Goal: Task Accomplishment & Management: Use online tool/utility

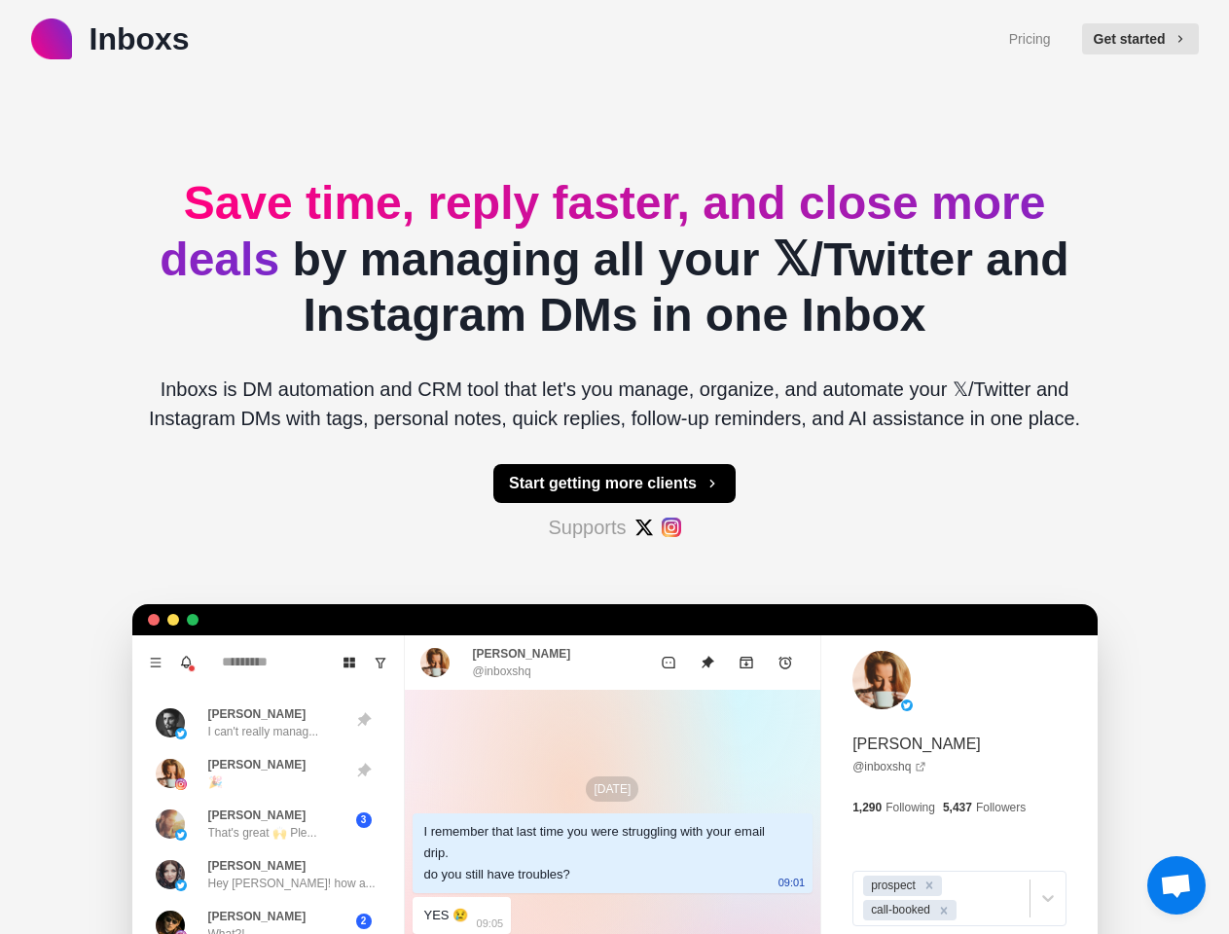
click at [1149, 39] on button "Get started" at bounding box center [1140, 38] width 117 height 31
click at [614, 484] on button "Start getting more clients" at bounding box center [614, 483] width 242 height 39
click at [150, 663] on icon "Menu" at bounding box center [155, 662] width 11 height 9
click at [182, 663] on icon "Notifications" at bounding box center [187, 661] width 10 height 9
click at [342, 663] on icon "Board View" at bounding box center [349, 663] width 14 height 14
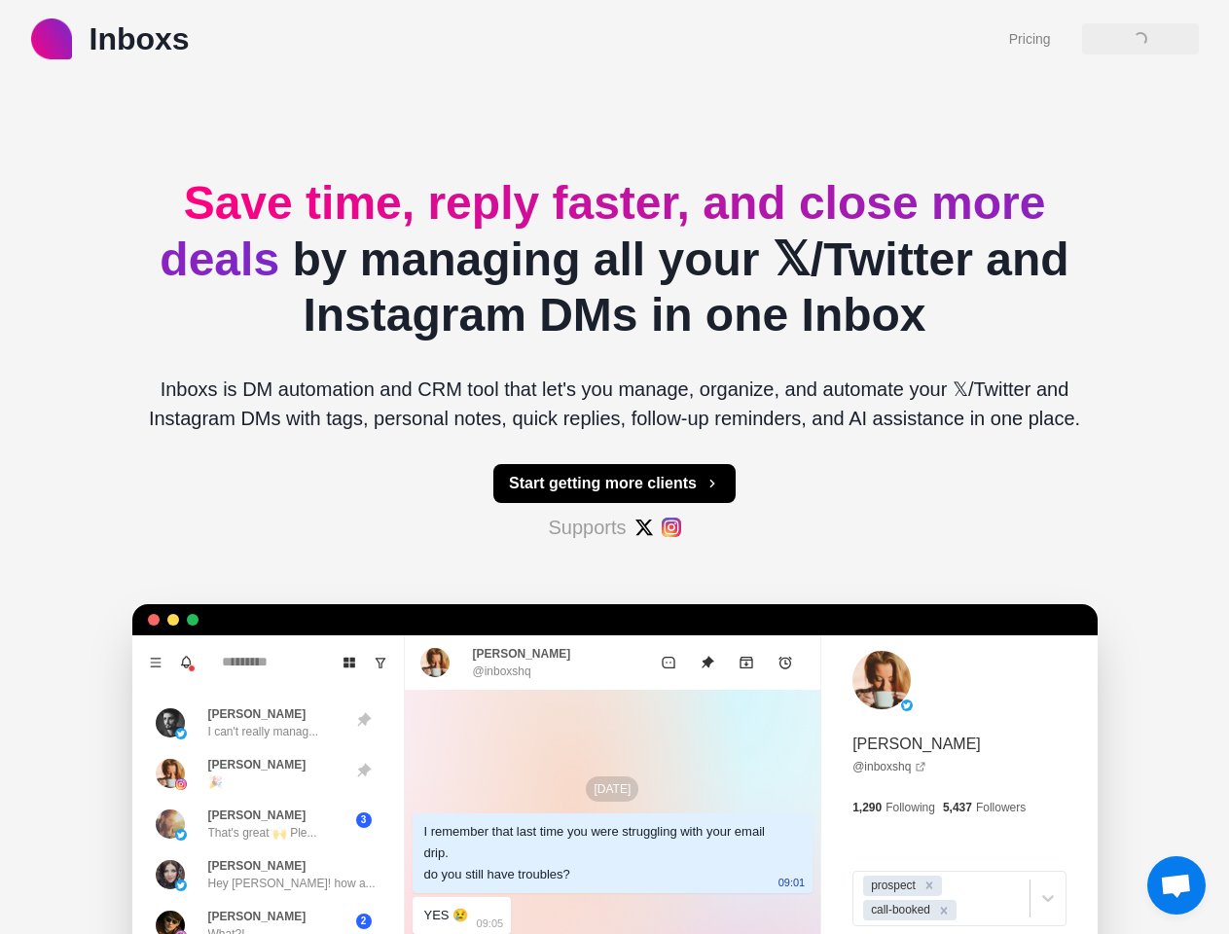
click at [374, 663] on icon "Show unread conversations" at bounding box center [381, 663] width 14 height 14
click at [248, 723] on div "Remind [PERSON_NAME] (@ [PERSON_NAME] ) to try Inboxs less than a minute ago • …" at bounding box center [345, 727] width 331 height 79
click at [248, 760] on div "Remind [PERSON_NAME] (@ [PERSON_NAME] ) to try Inboxs less than a minute ago • …" at bounding box center [346, 728] width 316 height 64
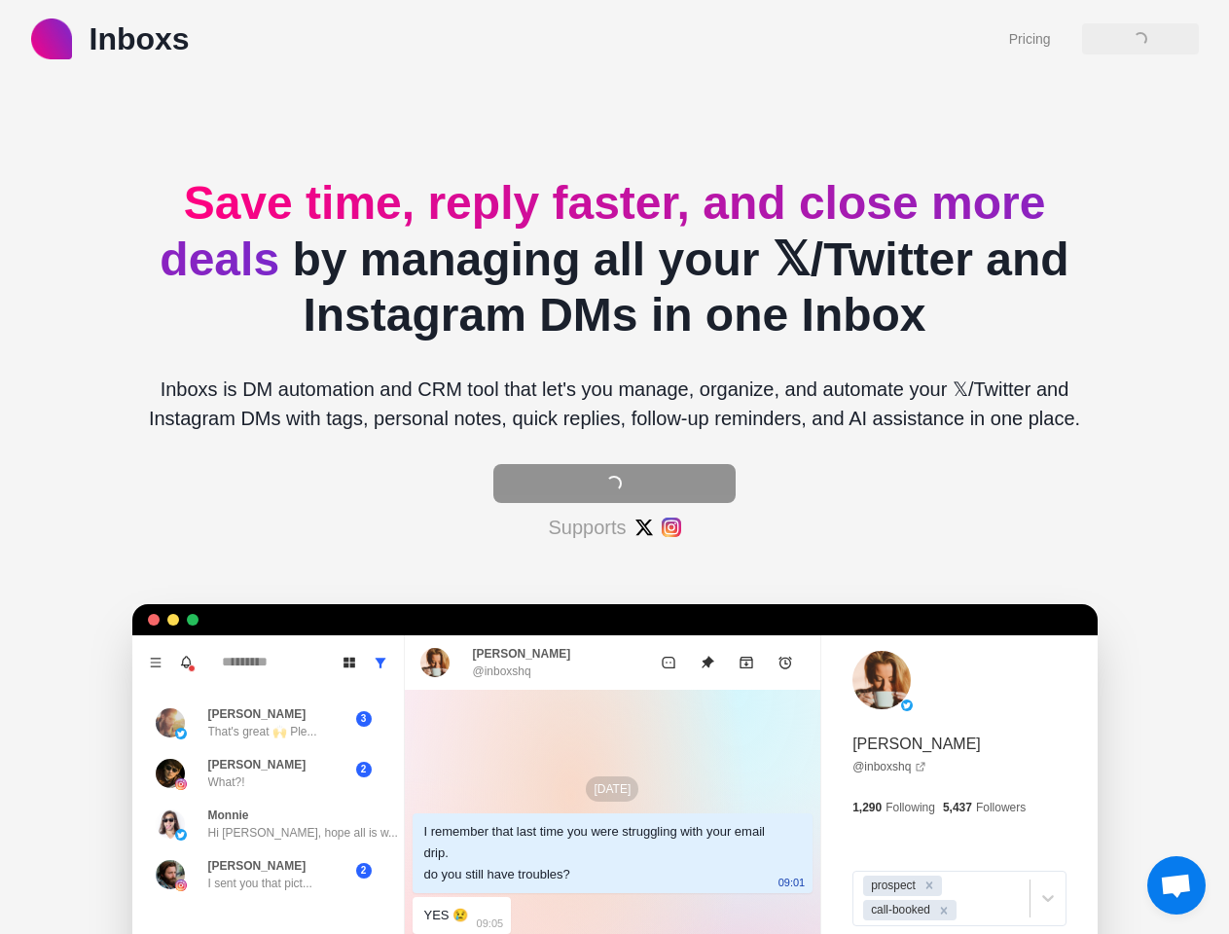
type textarea "*"
